Goal: Navigation & Orientation: Find specific page/section

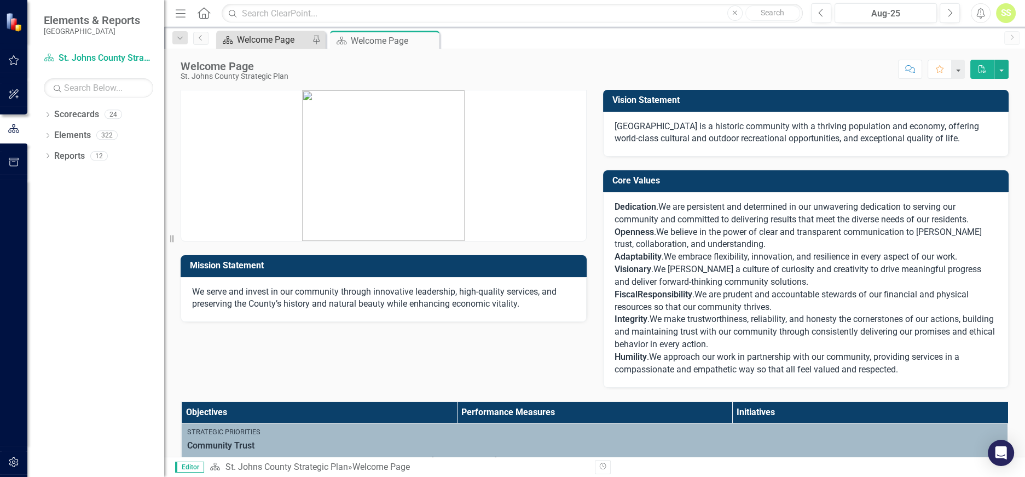
click at [273, 37] on div "Welcome Page" at bounding box center [273, 40] width 72 height 14
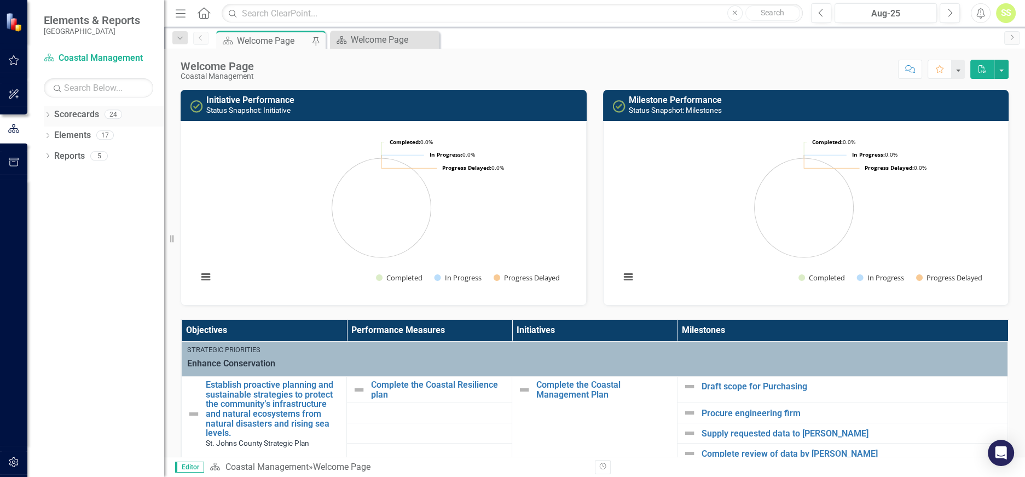
click at [78, 114] on link "Scorecards" at bounding box center [76, 114] width 45 height 13
click at [75, 133] on link "Elements" at bounding box center [72, 135] width 37 height 13
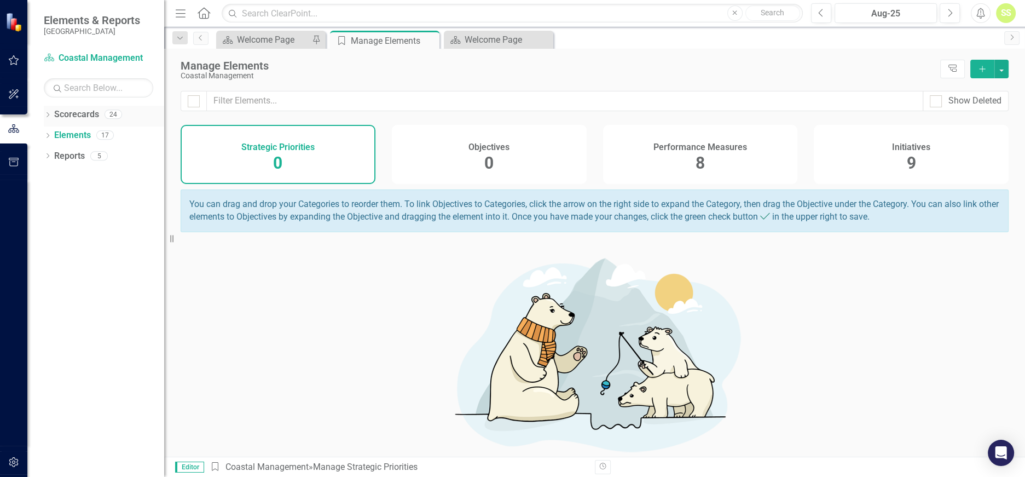
click at [79, 115] on link "Scorecards" at bounding box center [76, 114] width 45 height 13
click at [429, 40] on icon "Close" at bounding box center [428, 40] width 11 height 9
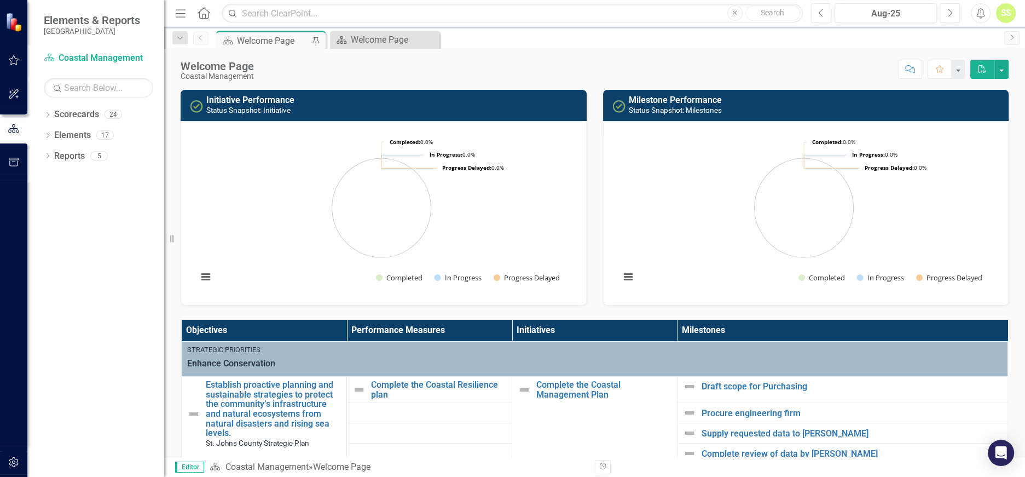
scroll to position [159, 0]
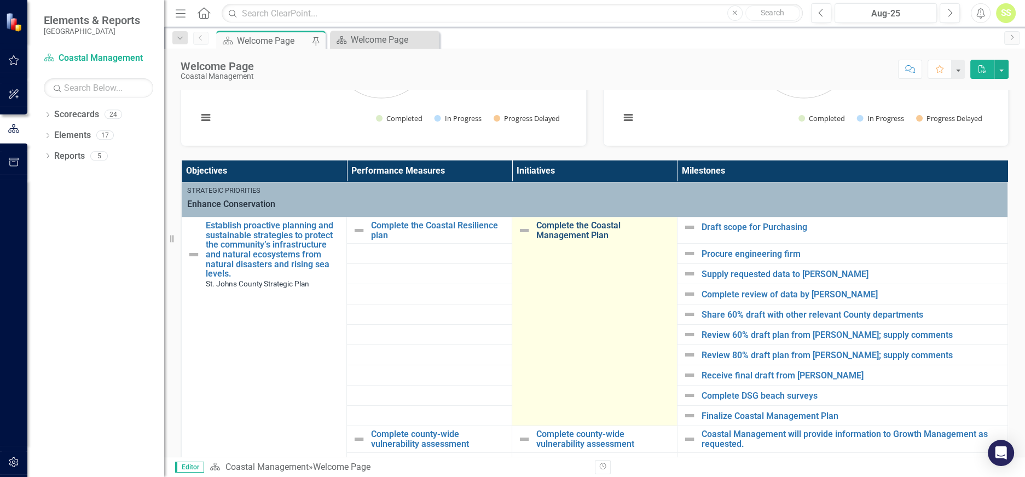
click at [581, 233] on link "Complete the Coastal Management Plan" at bounding box center [603, 229] width 135 height 19
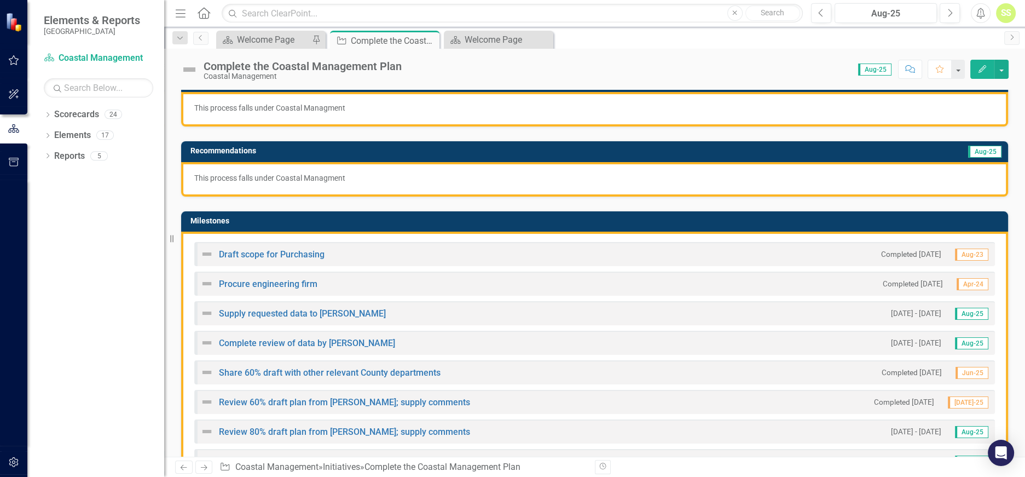
scroll to position [319, 0]
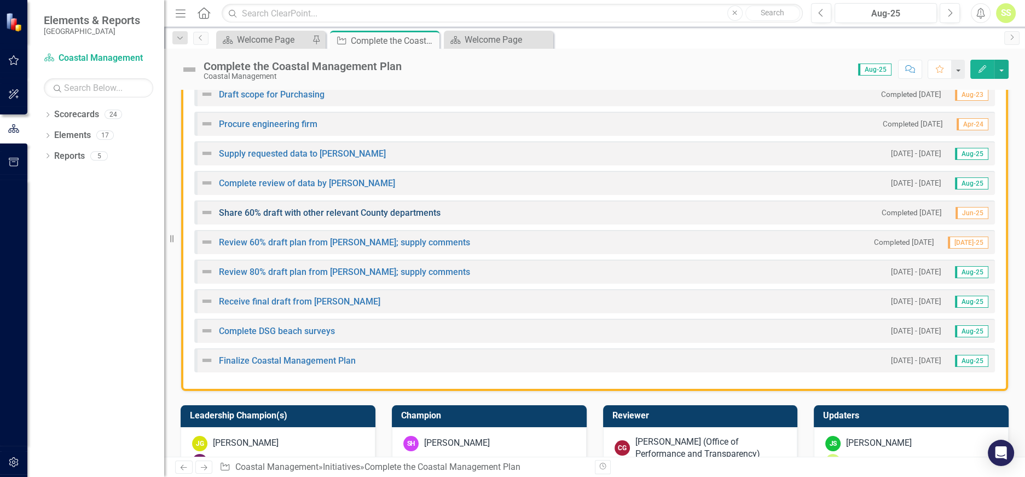
click at [409, 210] on link "Share 60% draft with other relevant County departments" at bounding box center [330, 212] width 222 height 10
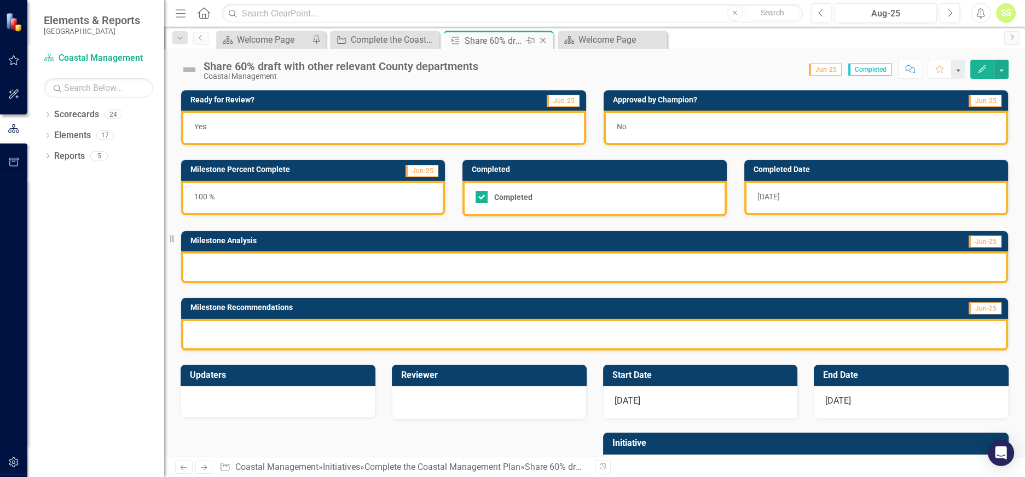
click at [544, 42] on icon "Close" at bounding box center [542, 40] width 11 height 9
